Goal: Entertainment & Leisure: Consume media (video, audio)

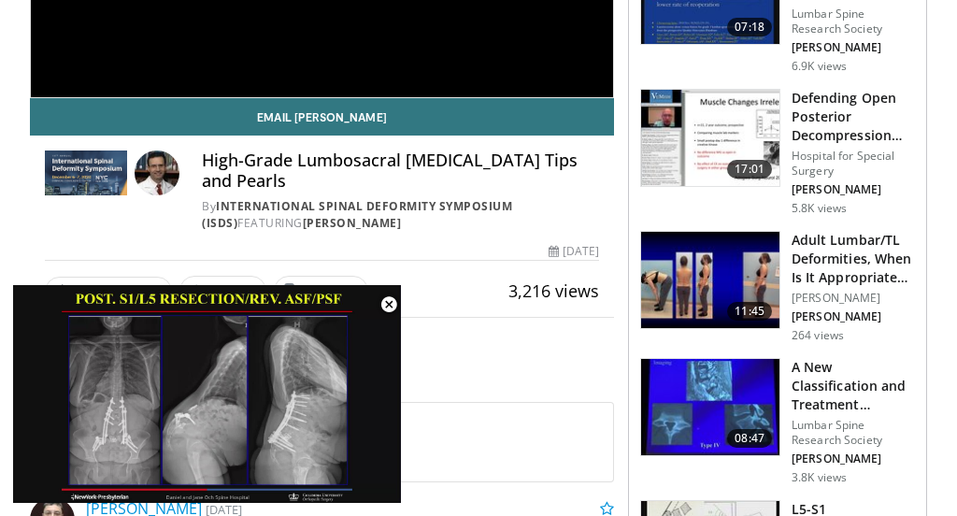
scroll to position [418, 0]
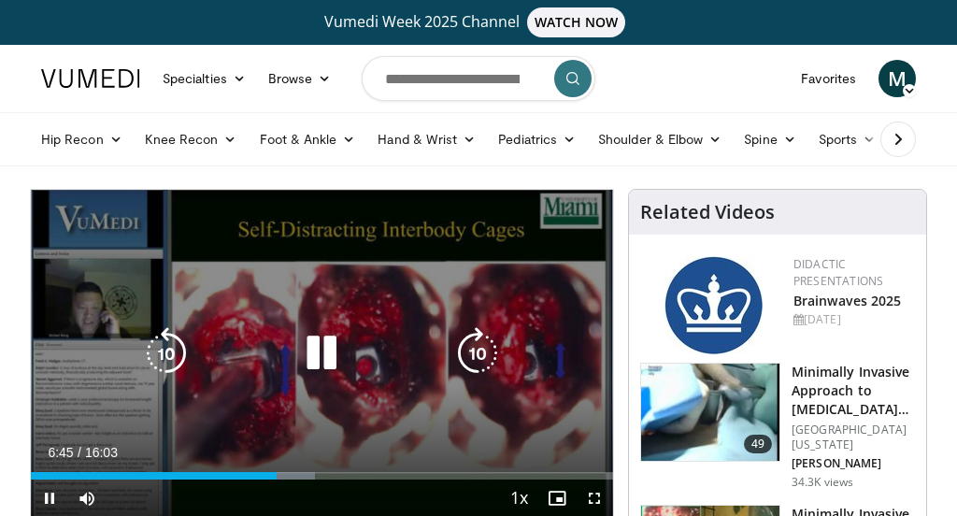
click at [325, 349] on icon "Video Player" at bounding box center [321, 353] width 52 height 52
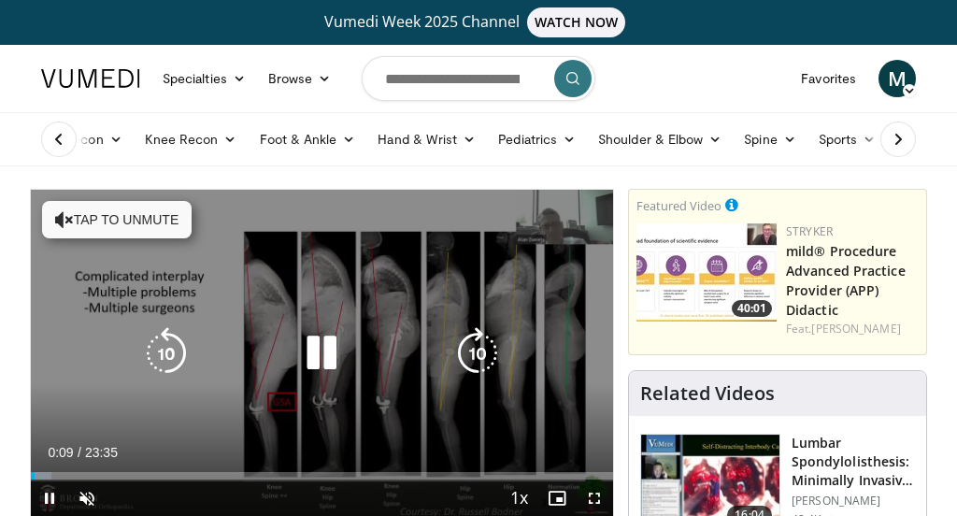
click at [166, 218] on button "Tap to unmute" at bounding box center [117, 219] width 150 height 37
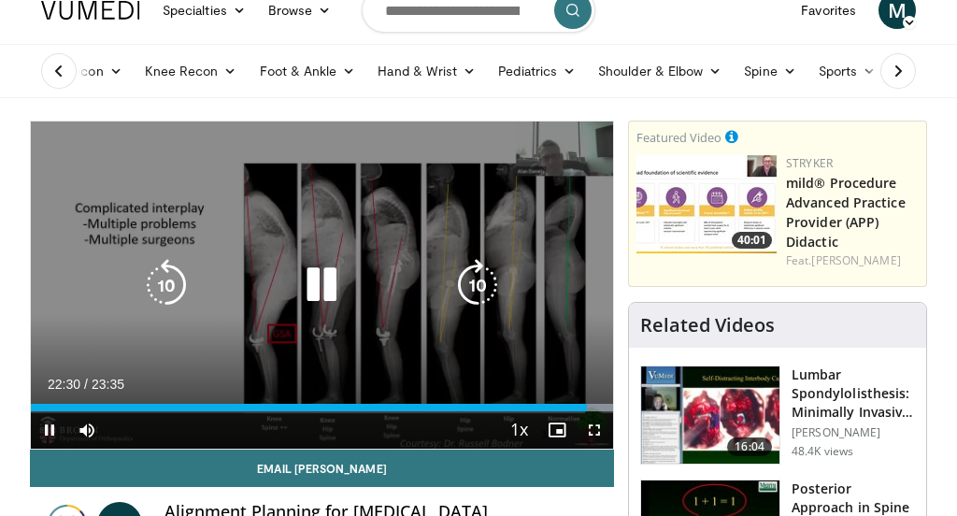
scroll to position [70, 0]
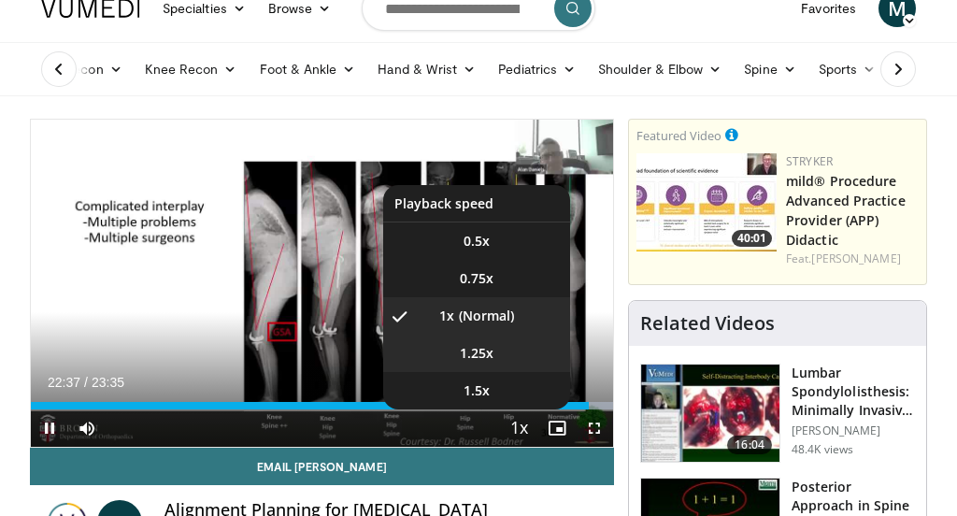
click at [466, 268] on span "1.25x" at bounding box center [477, 353] width 34 height 19
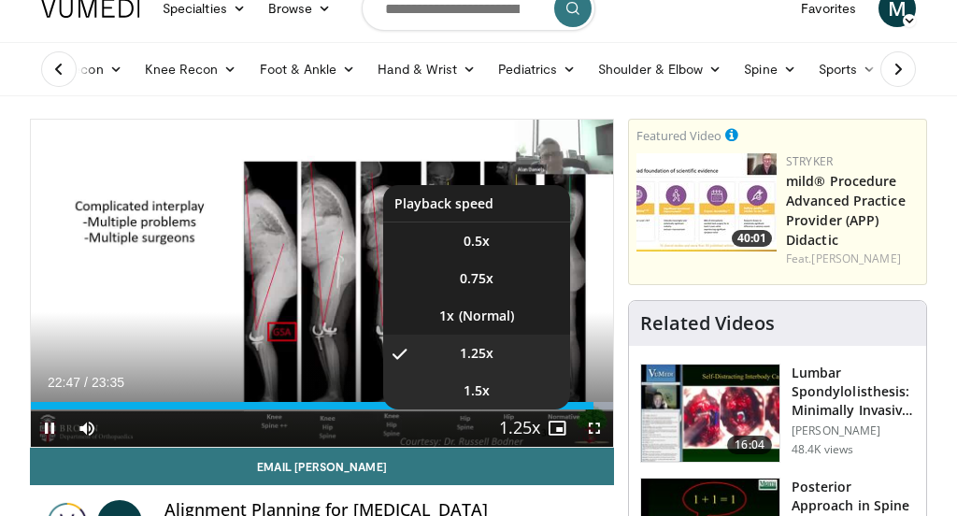
click at [466, 268] on video-js "**********" at bounding box center [322, 283] width 582 height 327
